Goal: Task Accomplishment & Management: Use online tool/utility

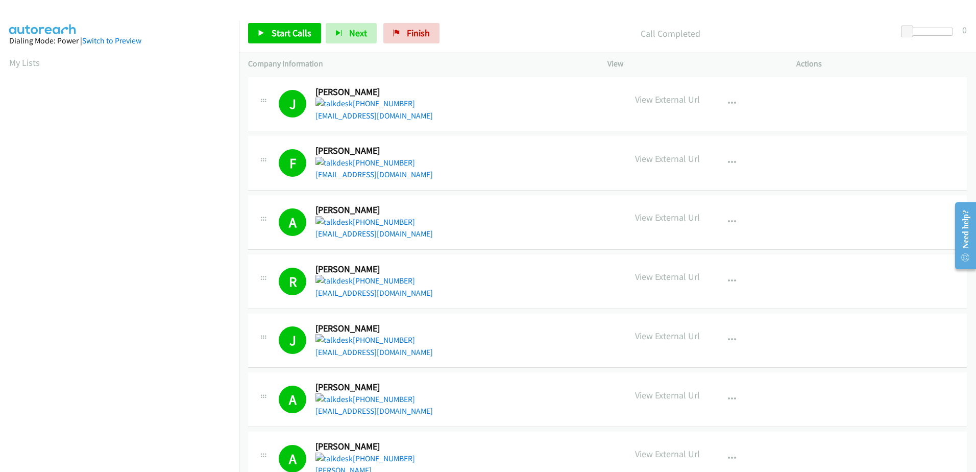
scroll to position [101, 0]
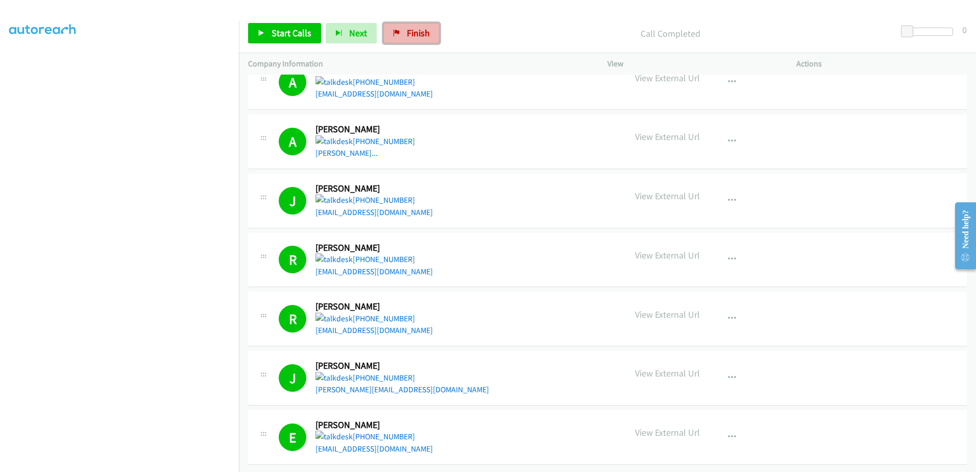
click at [407, 26] on link "Finish" at bounding box center [412, 33] width 56 height 20
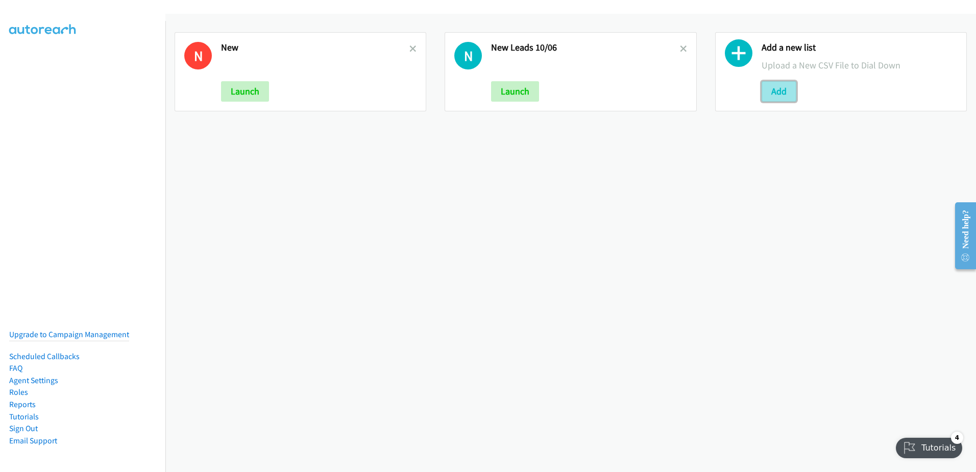
click at [777, 86] on button "Add" at bounding box center [779, 91] width 35 height 20
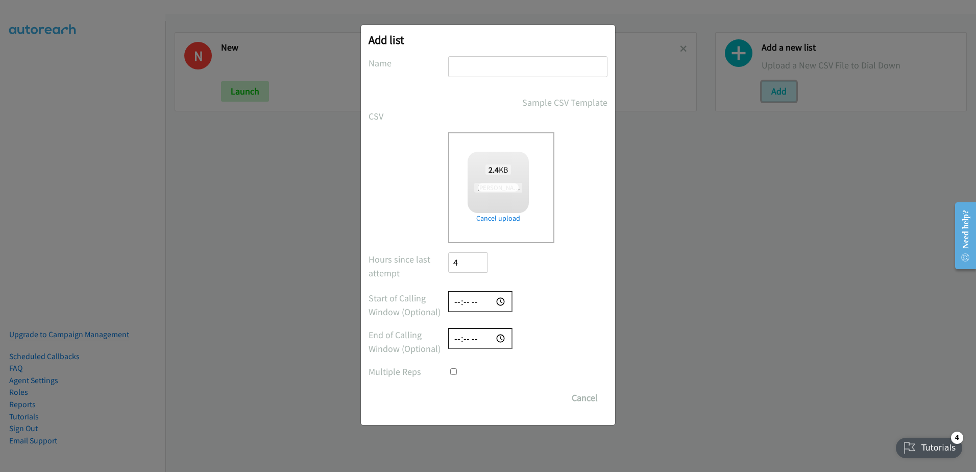
checkbox input "true"
click at [503, 69] on input "text" at bounding box center [527, 66] width 159 height 21
type input "fu calls"
click at [499, 389] on input "Save List" at bounding box center [475, 398] width 54 height 20
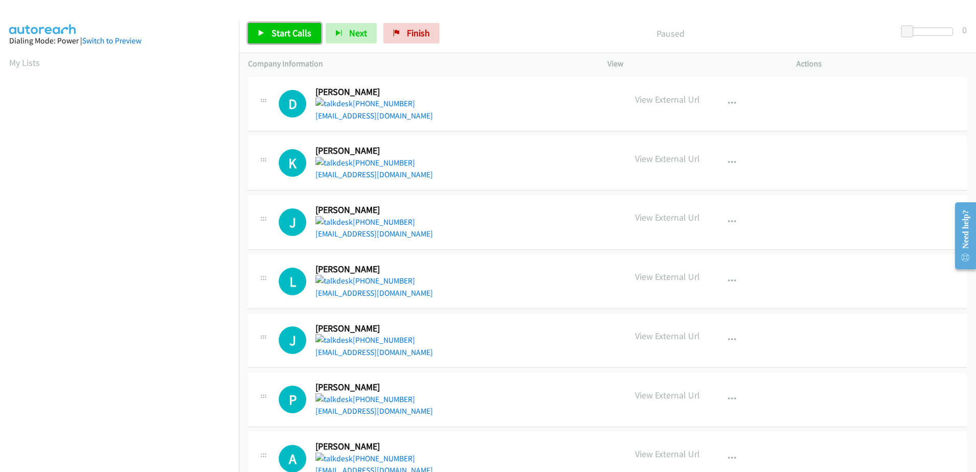
drag, startPoint x: 278, startPoint y: 32, endPoint x: 288, endPoint y: 37, distance: 11.2
click at [277, 32] on span "Start Calls" at bounding box center [292, 33] width 40 height 12
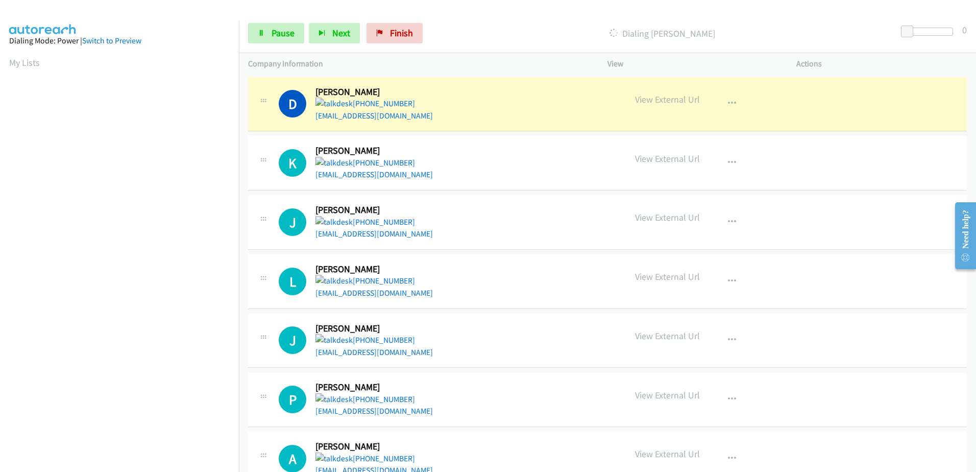
scroll to position [101, 0]
drag, startPoint x: 390, startPoint y: 166, endPoint x: 360, endPoint y: 170, distance: 29.8
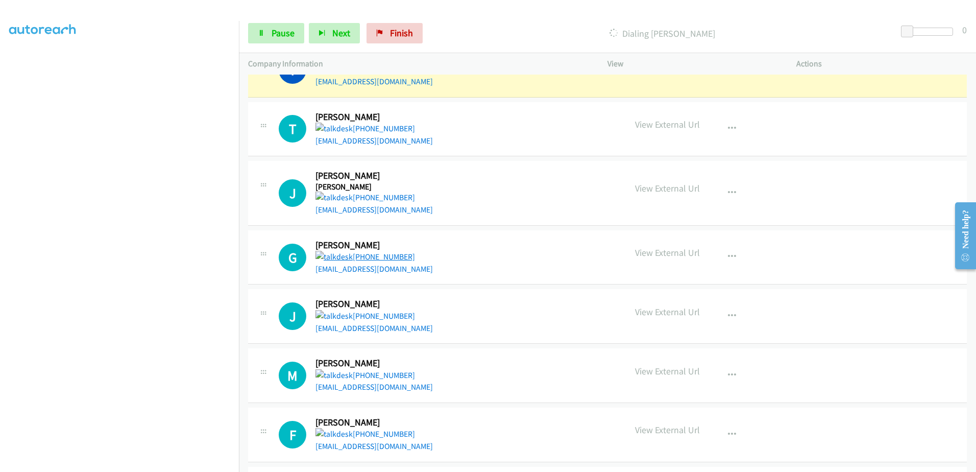
scroll to position [1175, 0]
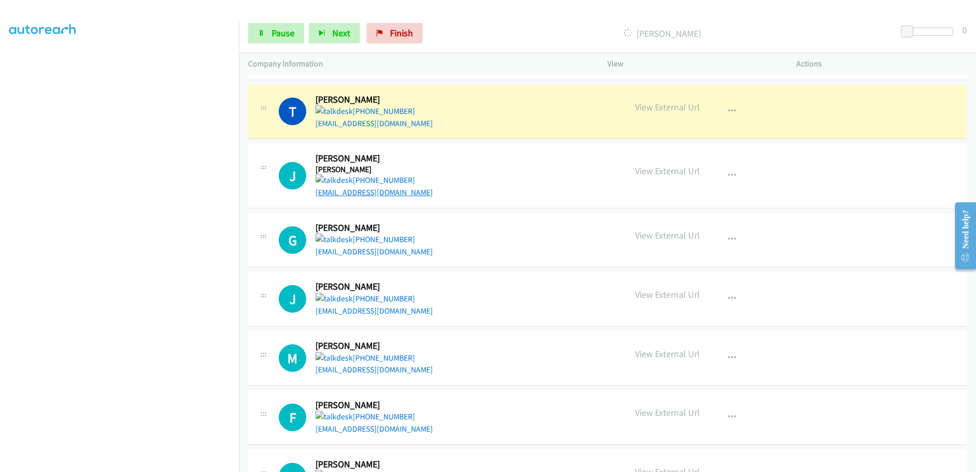
drag, startPoint x: 385, startPoint y: 198, endPoint x: 389, endPoint y: 190, distance: 9.4
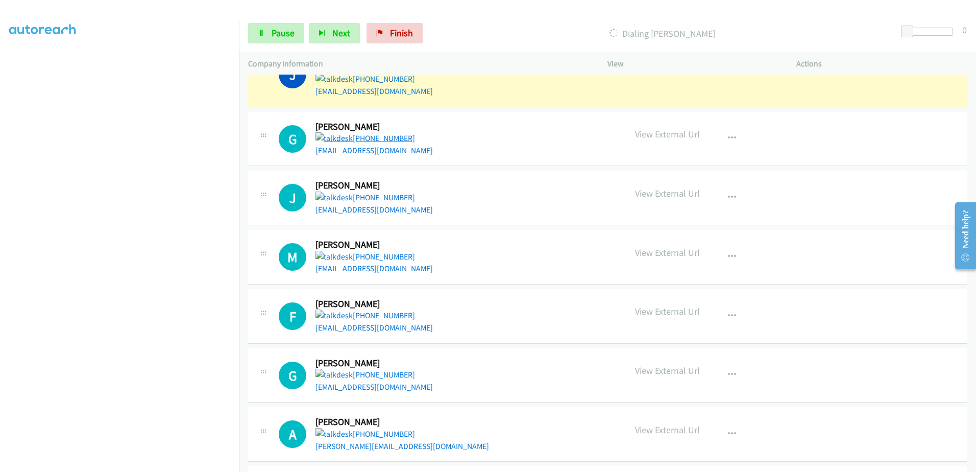
scroll to position [1277, 0]
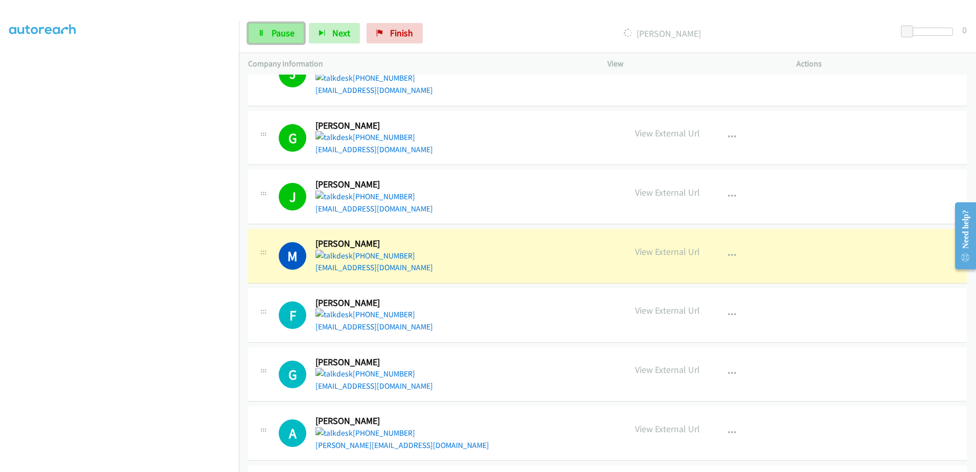
click at [289, 26] on link "Pause" at bounding box center [276, 33] width 56 height 20
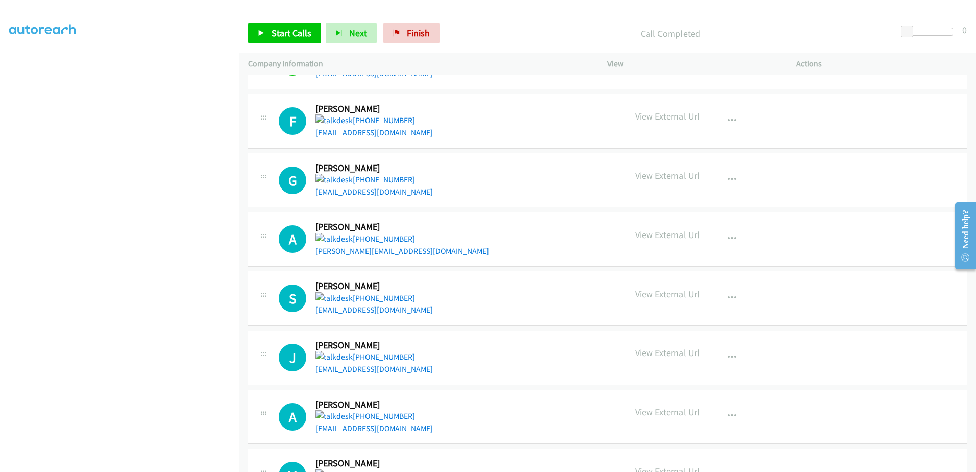
scroll to position [1479, 0]
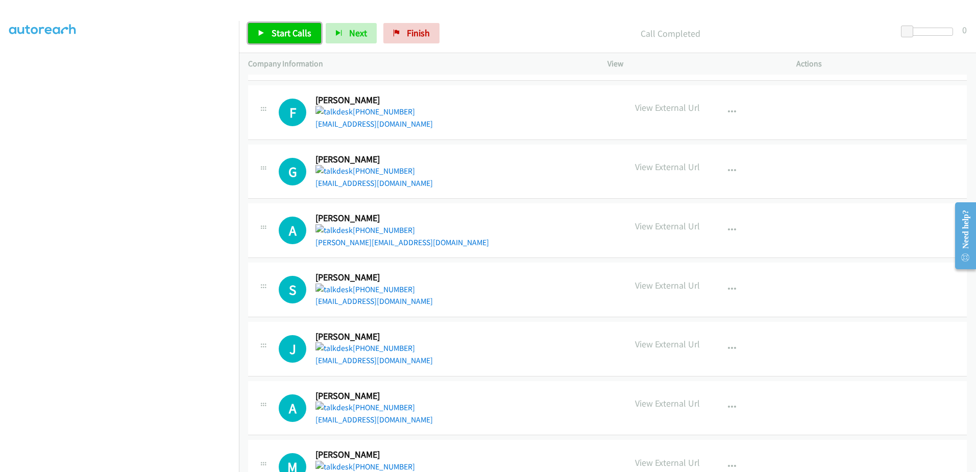
click at [293, 28] on span "Start Calls" at bounding box center [292, 33] width 40 height 12
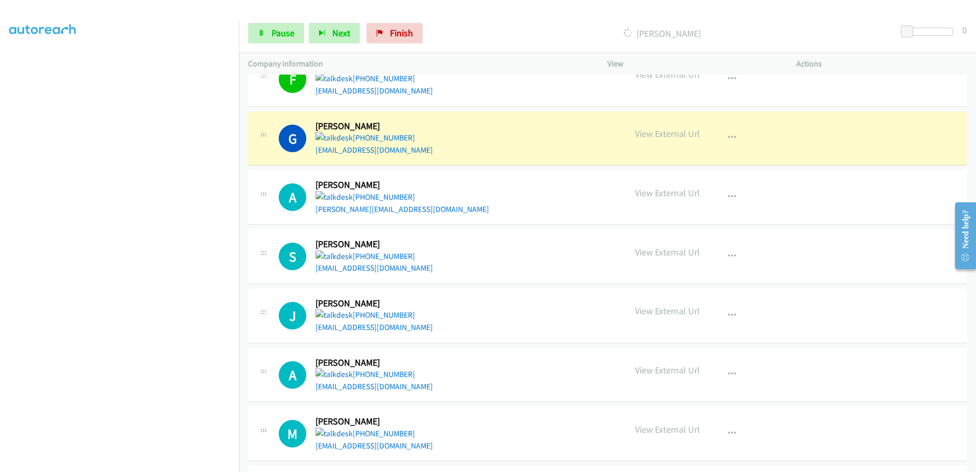
scroll to position [1531, 0]
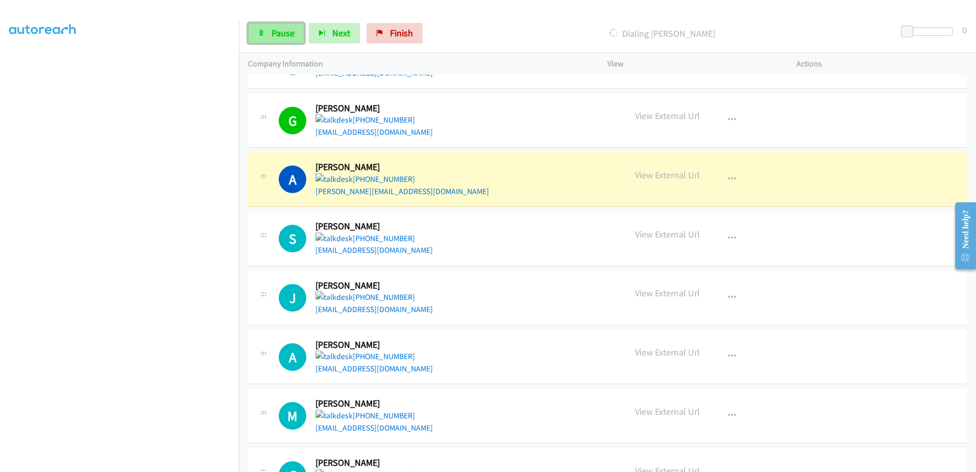
click at [267, 29] on link "Pause" at bounding box center [276, 33] width 56 height 20
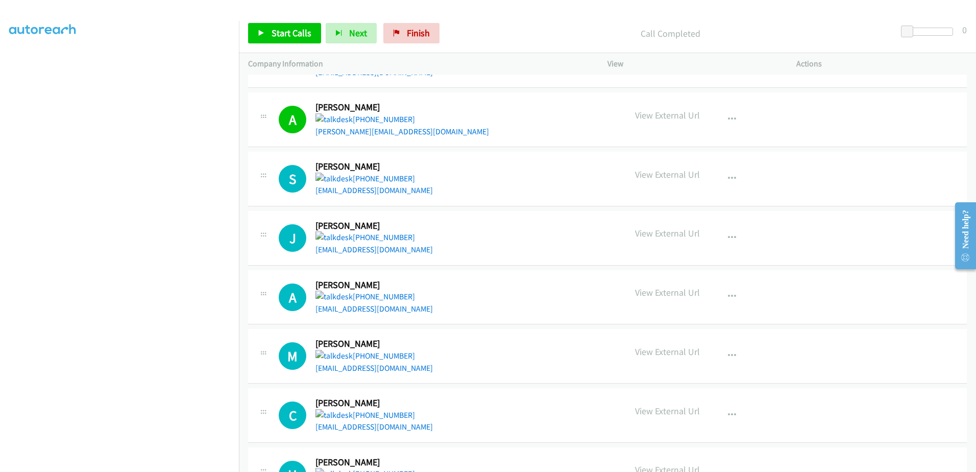
scroll to position [1582, 0]
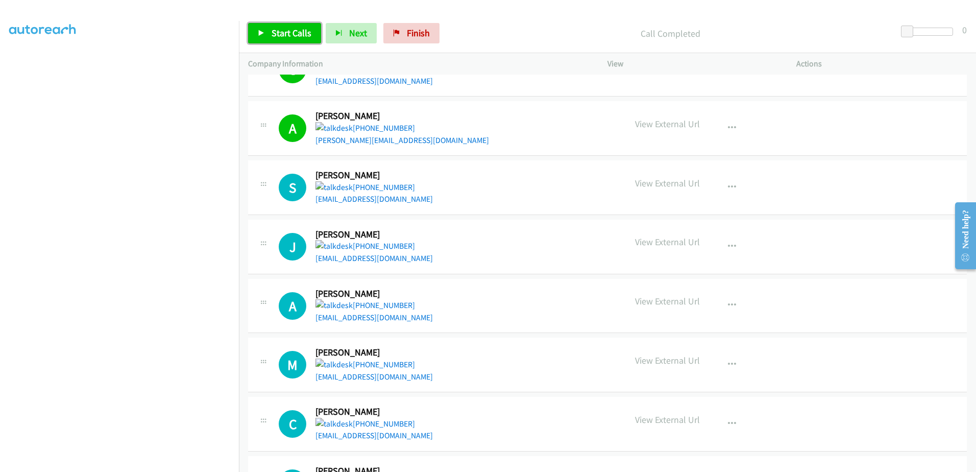
click at [280, 40] on link "Start Calls" at bounding box center [284, 33] width 73 height 20
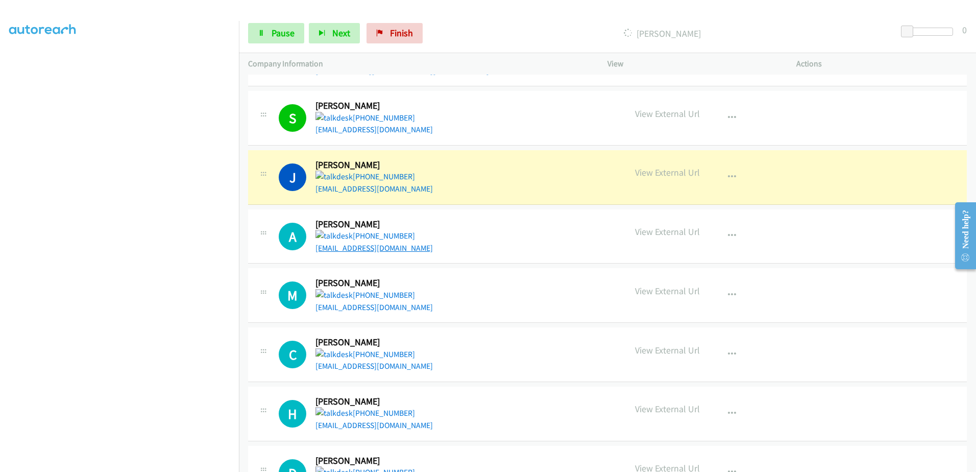
scroll to position [1684, 0]
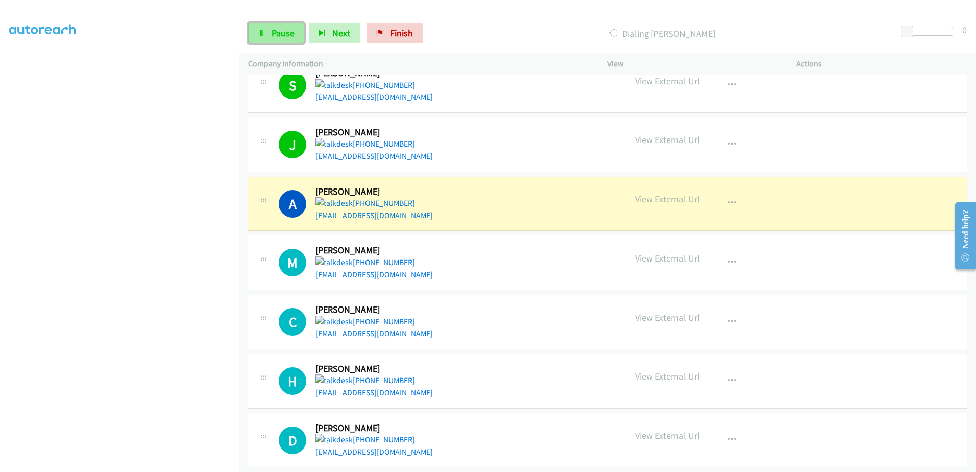
click at [283, 36] on span "Pause" at bounding box center [283, 33] width 23 height 12
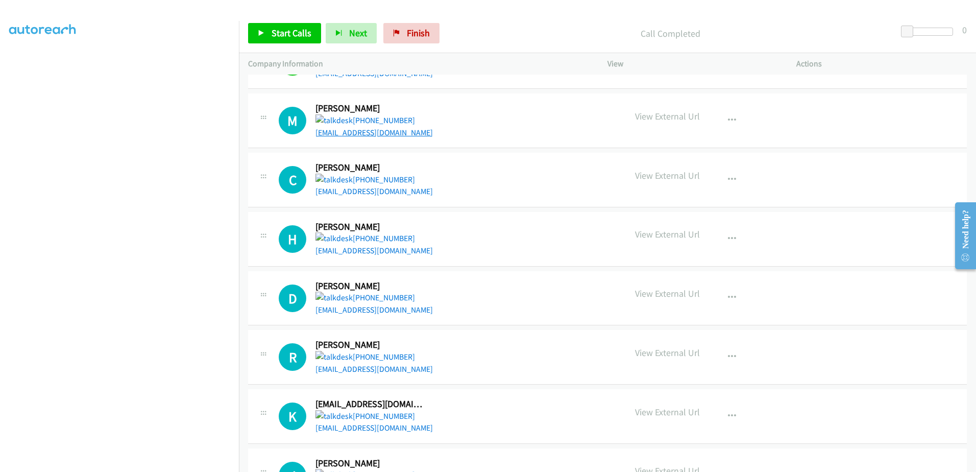
scroll to position [1837, 0]
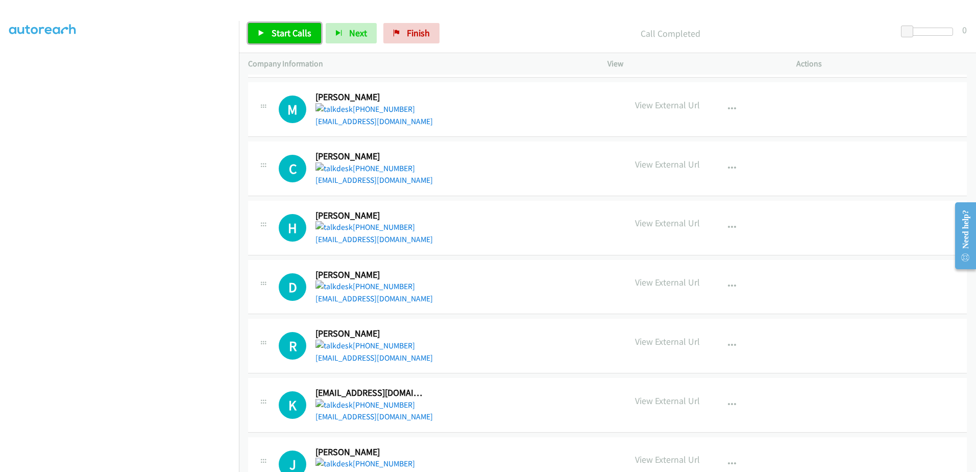
click at [275, 33] on span "Start Calls" at bounding box center [292, 33] width 40 height 12
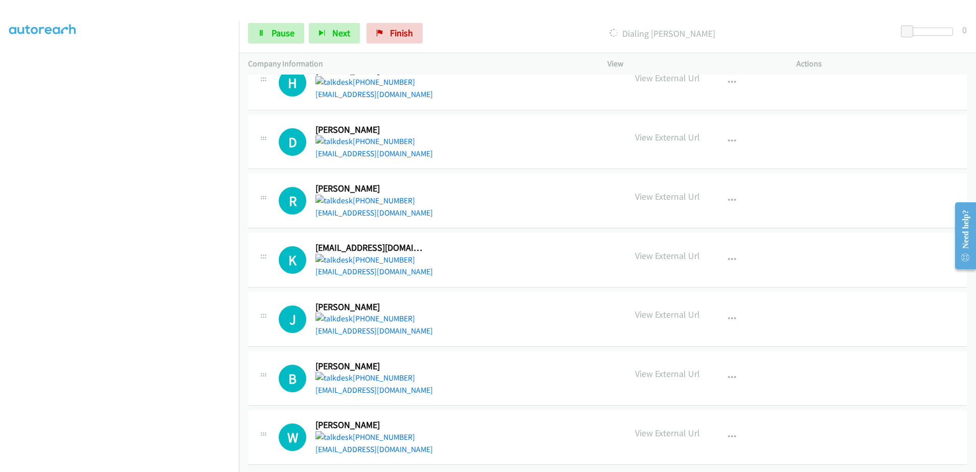
scroll to position [1990, 0]
drag, startPoint x: 375, startPoint y: 91, endPoint x: 376, endPoint y: 85, distance: 6.1
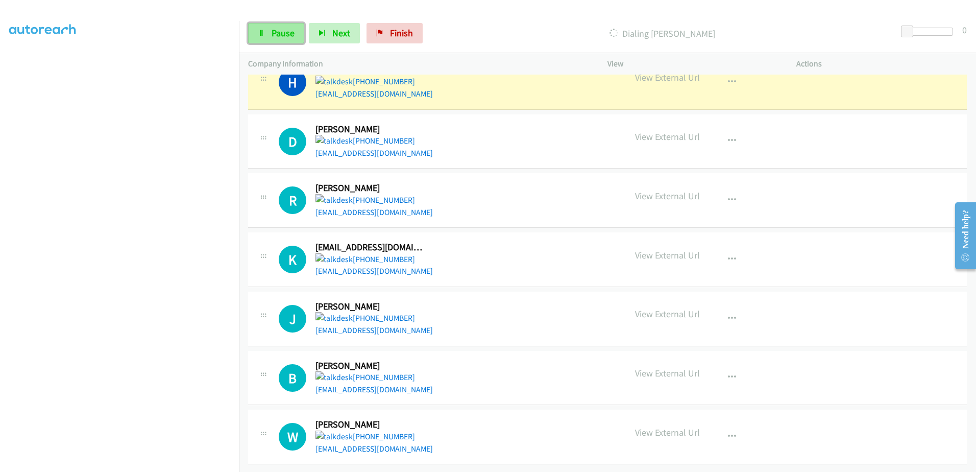
click at [280, 35] on span "Pause" at bounding box center [283, 33] width 23 height 12
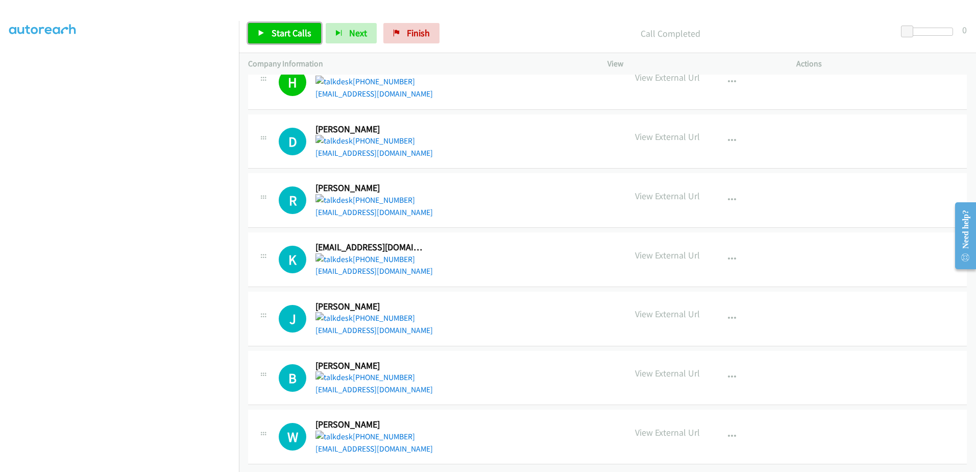
click at [278, 39] on link "Start Calls" at bounding box center [284, 33] width 73 height 20
drag, startPoint x: 365, startPoint y: 153, endPoint x: 366, endPoint y: 146, distance: 6.7
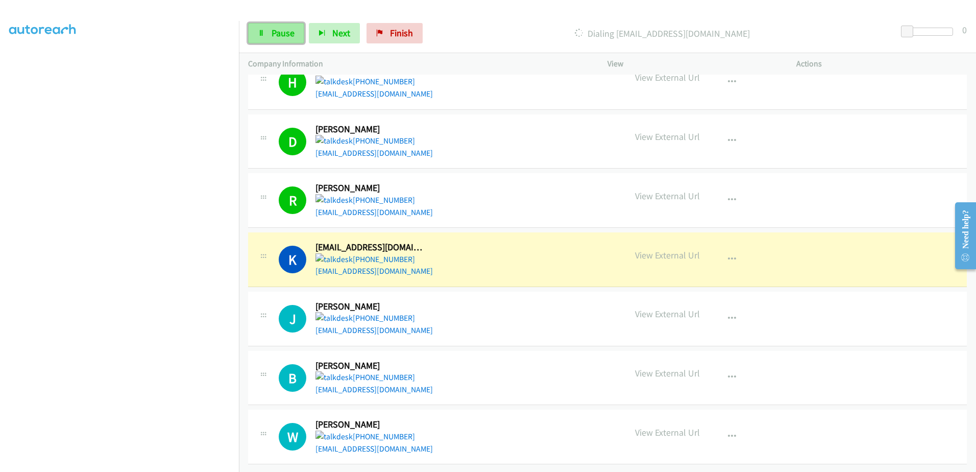
click at [276, 32] on span "Pause" at bounding box center [283, 33] width 23 height 12
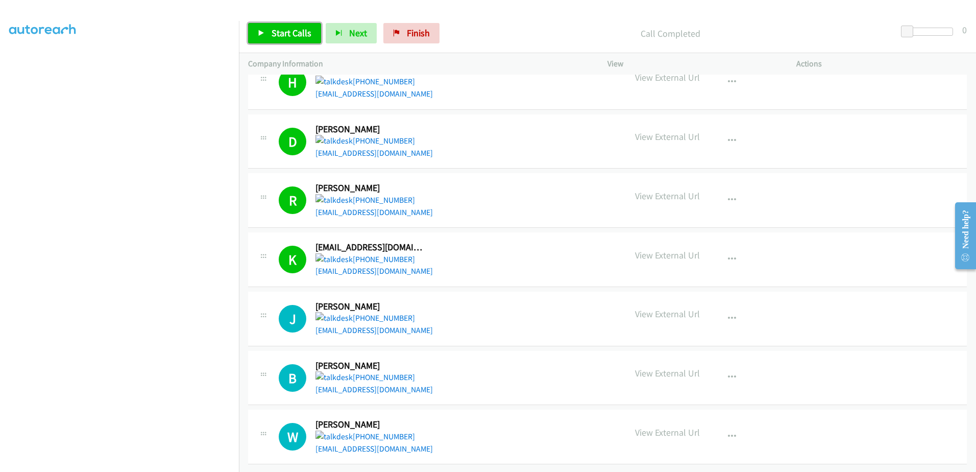
click at [277, 37] on span "Start Calls" at bounding box center [292, 33] width 40 height 12
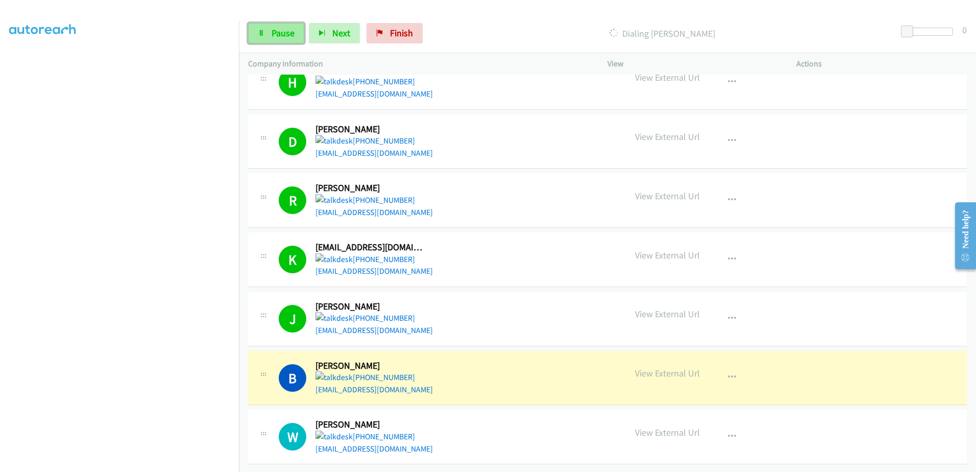
click at [259, 40] on link "Pause" at bounding box center [276, 33] width 56 height 20
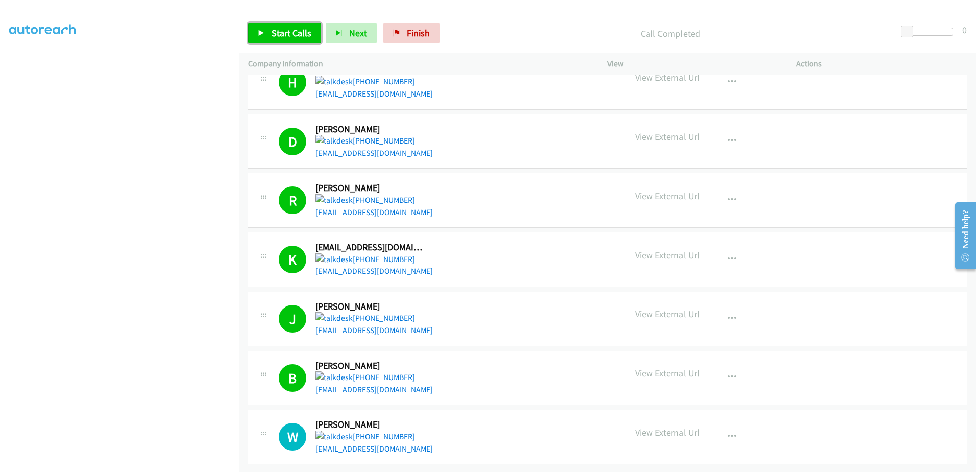
click at [252, 32] on link "Start Calls" at bounding box center [284, 33] width 73 height 20
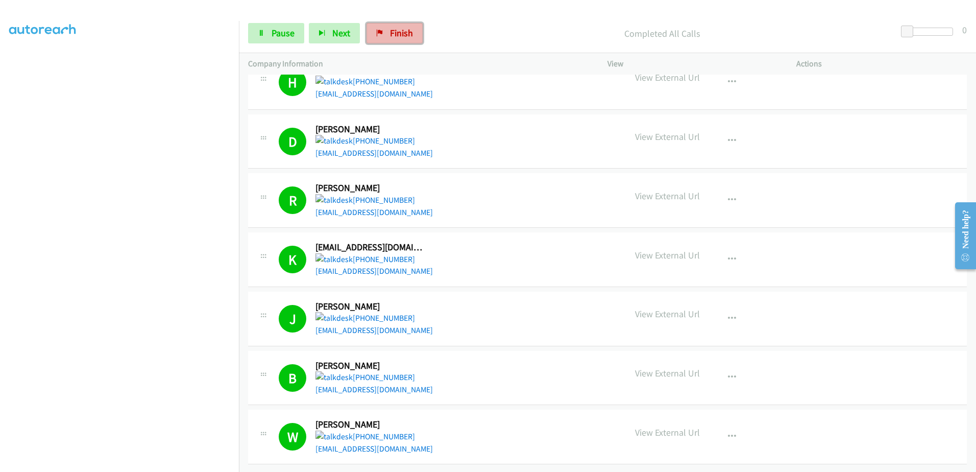
click at [411, 39] on link "Finish" at bounding box center [395, 33] width 56 height 20
